Goal: Task Accomplishment & Management: Use online tool/utility

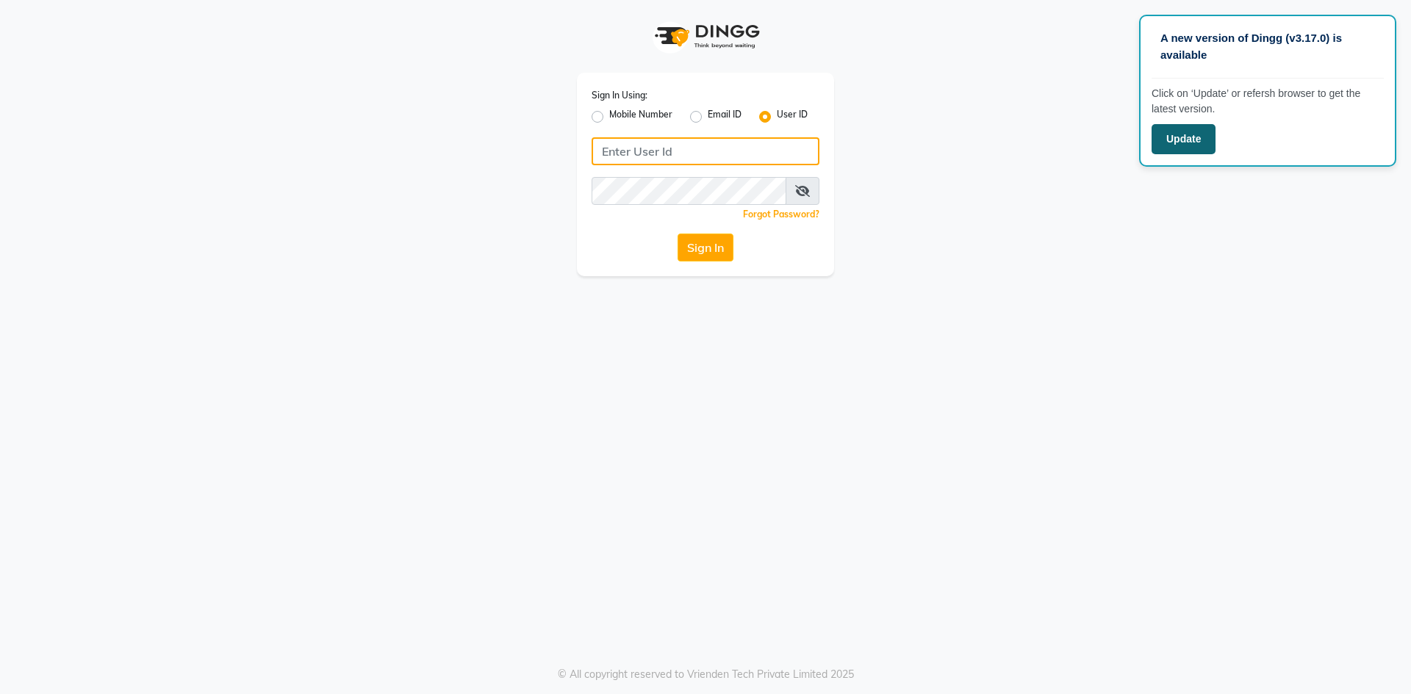
type input "skylark"
click at [1192, 148] on button "Update" at bounding box center [1183, 139] width 64 height 30
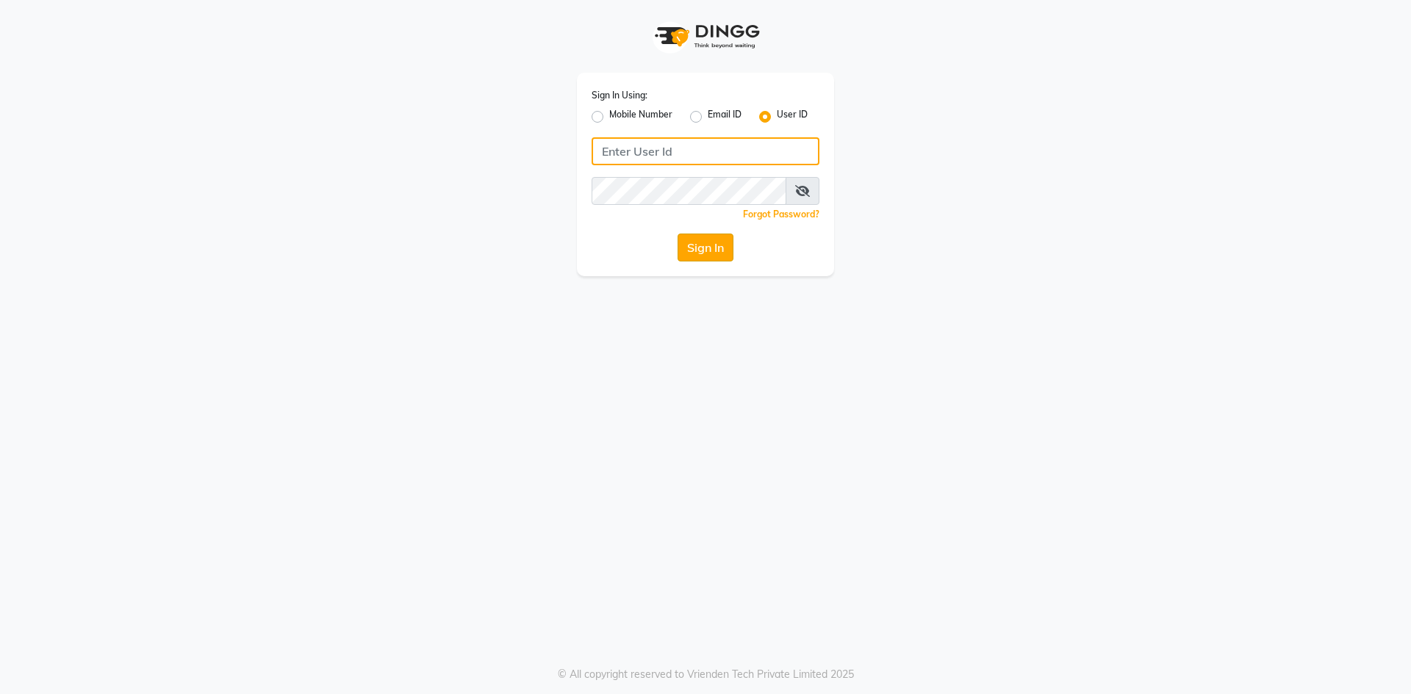
type input "skylark"
drag, startPoint x: 712, startPoint y: 241, endPoint x: 652, endPoint y: 222, distance: 62.5
click at [711, 241] on button "Sign In" at bounding box center [705, 248] width 56 height 28
